Goal: Download file/media

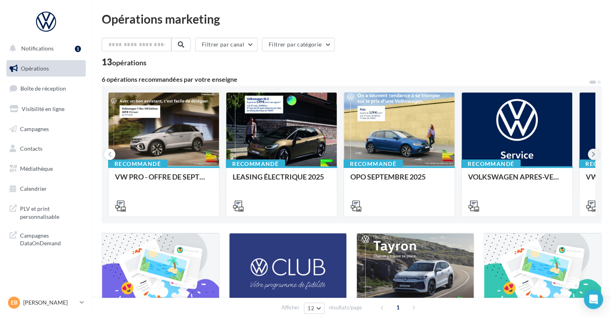
click at [595, 155] on button at bounding box center [593, 154] width 11 height 11
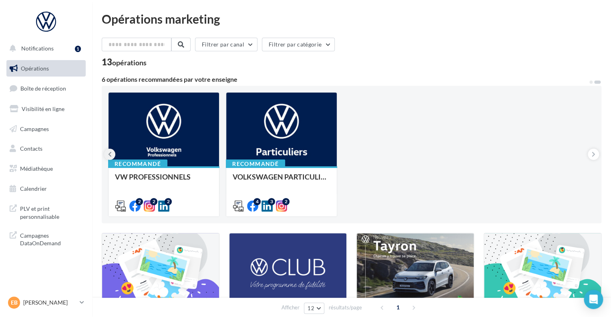
click at [110, 153] on icon at bounding box center [110, 154] width 4 height 8
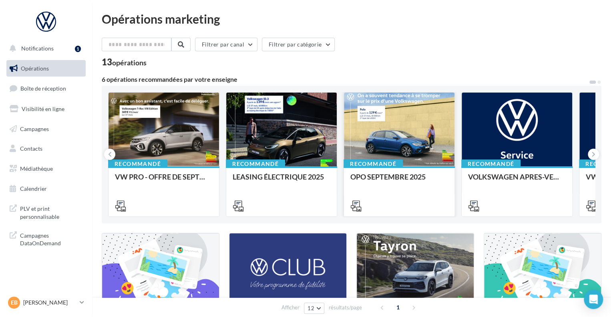
click at [389, 140] on div at bounding box center [399, 129] width 110 height 74
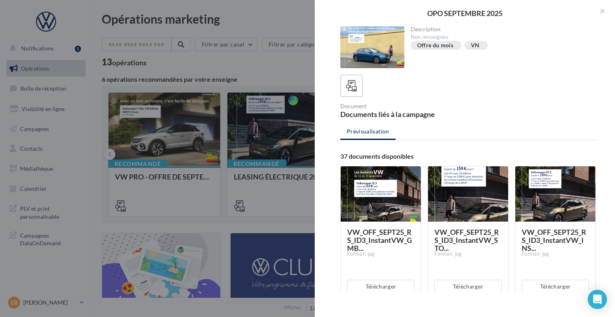
click at [192, 144] on div at bounding box center [307, 158] width 615 height 317
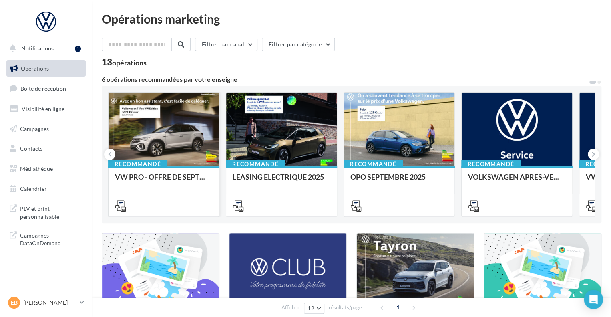
click at [191, 144] on div at bounding box center [163, 129] width 110 height 74
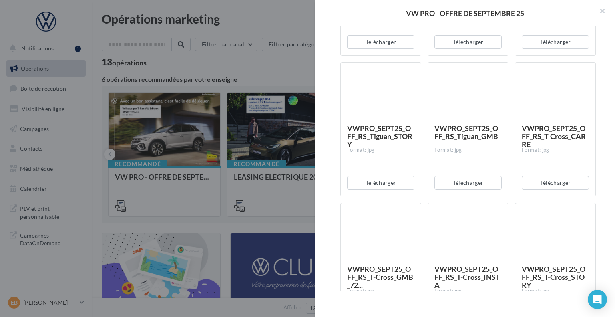
scroll to position [2922, 0]
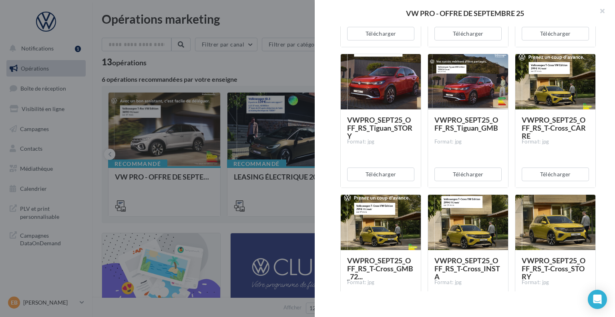
click at [548, 75] on div at bounding box center [555, 82] width 80 height 56
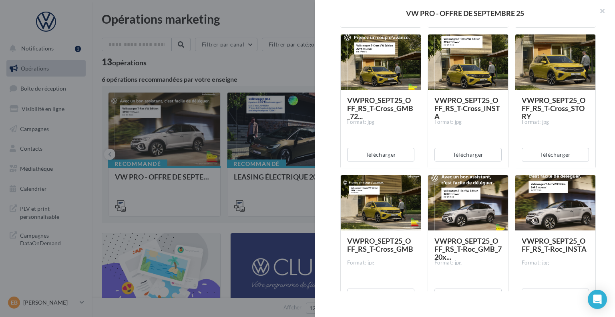
scroll to position [3042, 0]
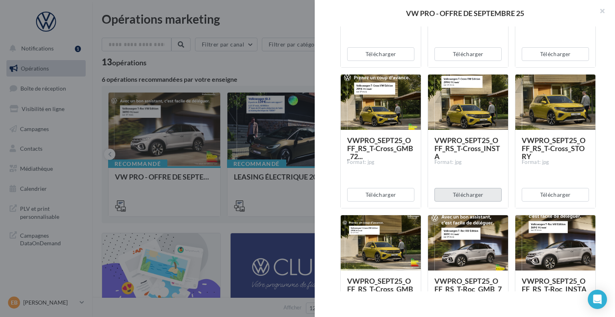
click at [475, 192] on button "Télécharger" at bounding box center [467, 195] width 67 height 14
click at [258, 149] on div at bounding box center [307, 158] width 615 height 317
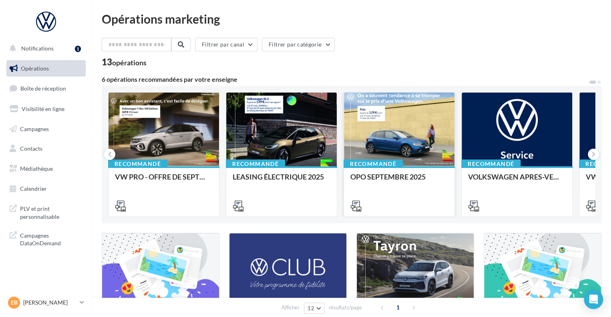
click at [409, 121] on div at bounding box center [399, 129] width 110 height 74
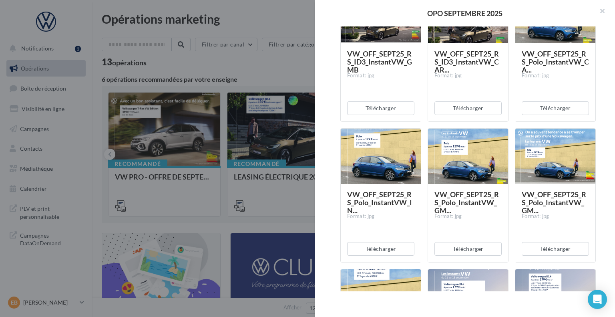
scroll to position [320, 0]
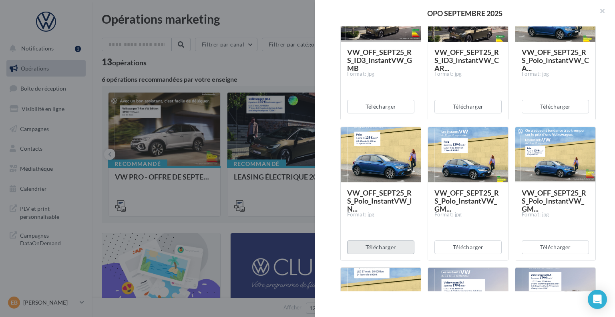
click at [398, 246] on button "Télécharger" at bounding box center [380, 247] width 67 height 14
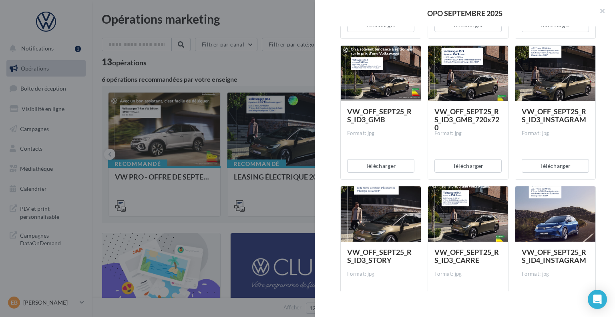
scroll to position [761, 0]
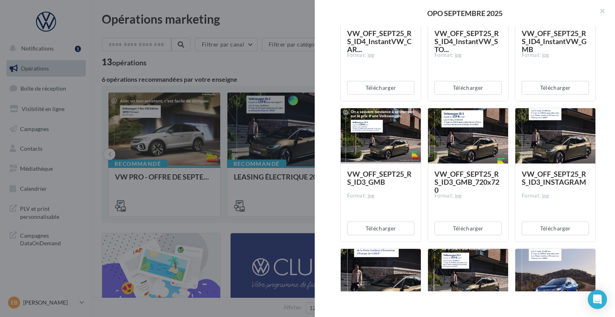
click at [197, 131] on div at bounding box center [307, 158] width 615 height 317
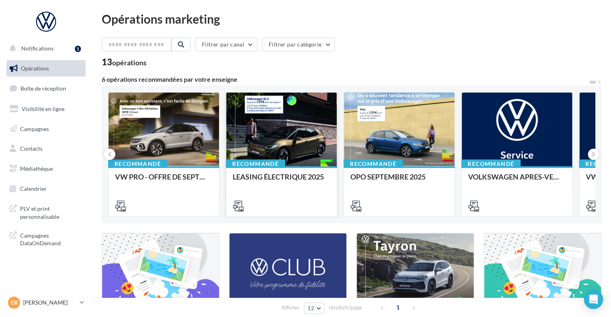
click at [273, 133] on div at bounding box center [281, 129] width 110 height 74
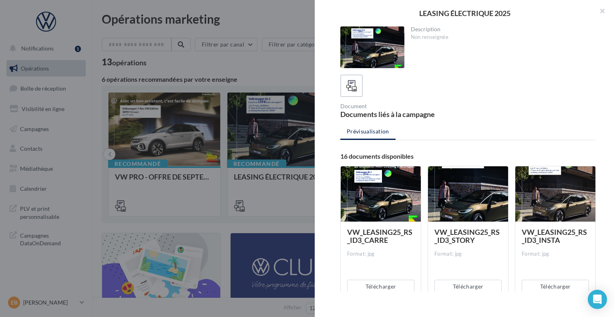
click at [273, 131] on div at bounding box center [307, 158] width 615 height 317
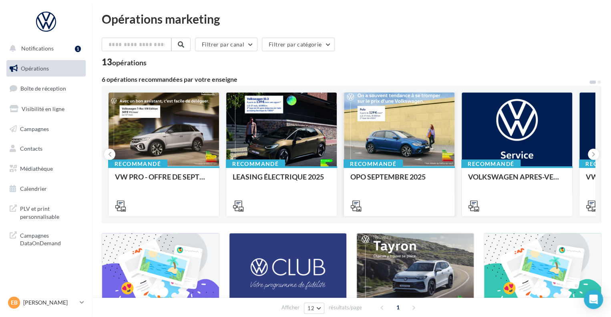
click at [422, 134] on div at bounding box center [399, 129] width 110 height 74
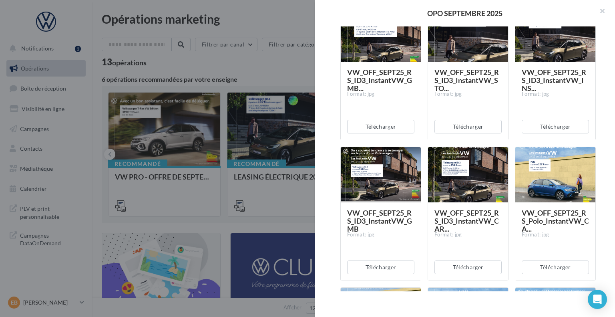
scroll to position [160, 0]
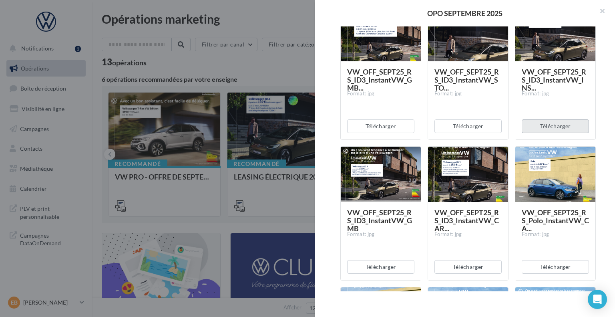
click at [542, 125] on button "Télécharger" at bounding box center [555, 126] width 67 height 14
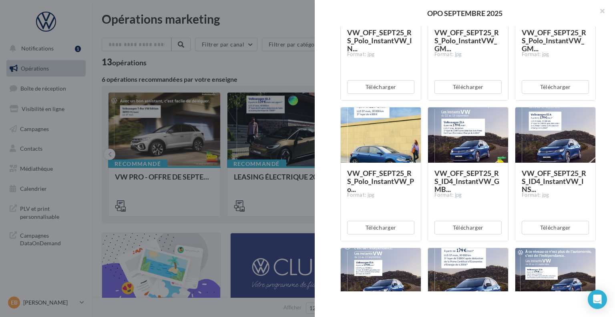
scroll to position [520, 0]
